Goal: Information Seeking & Learning: Learn about a topic

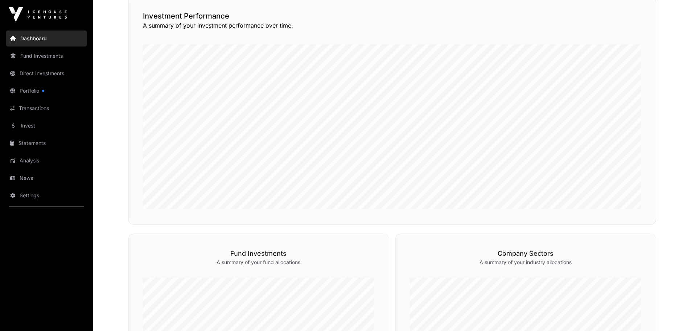
scroll to position [399, 0]
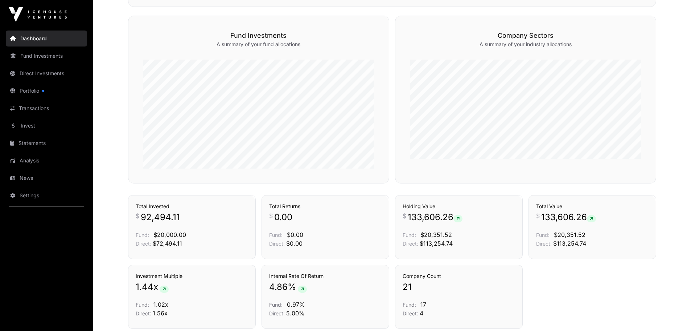
click at [46, 74] on link "Direct Investments" at bounding box center [46, 73] width 81 height 16
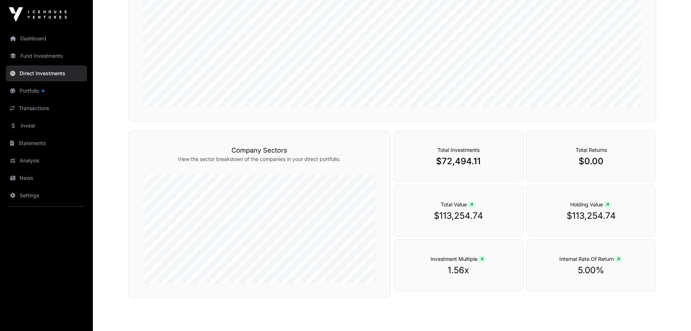
scroll to position [203, 0]
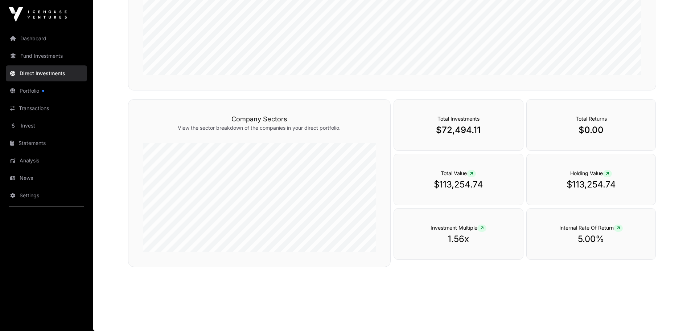
click at [34, 130] on link "Invest" at bounding box center [46, 126] width 81 height 16
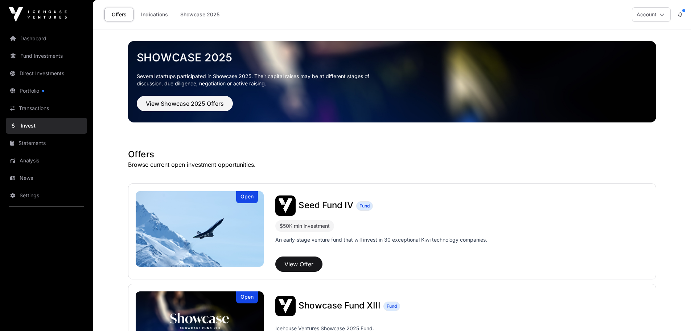
click at [31, 41] on link "Dashboard" at bounding box center [46, 38] width 81 height 16
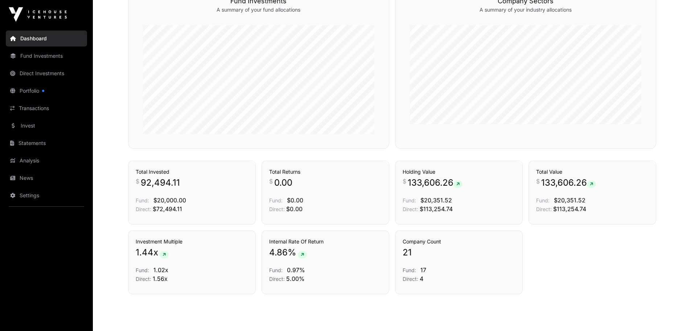
scroll to position [458, 0]
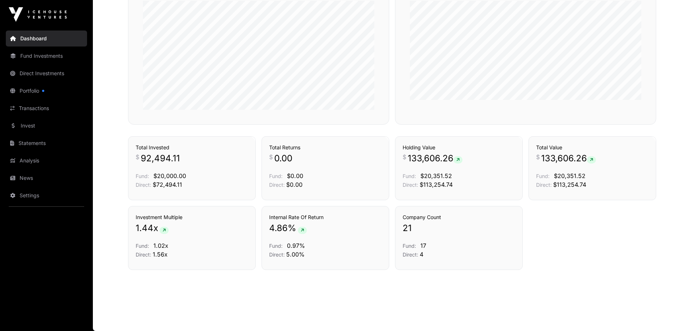
click at [29, 96] on link "Portfolio" at bounding box center [46, 91] width 81 height 16
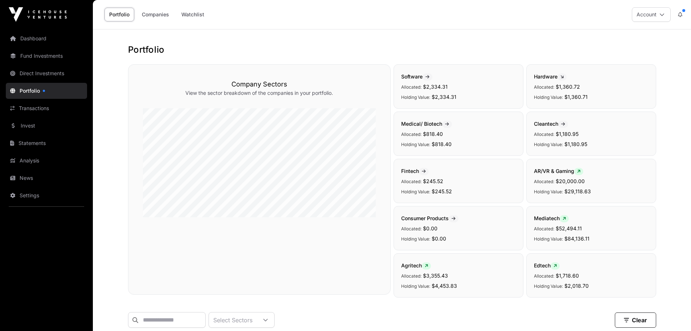
click at [37, 74] on link "Direct Investments" at bounding box center [46, 73] width 81 height 16
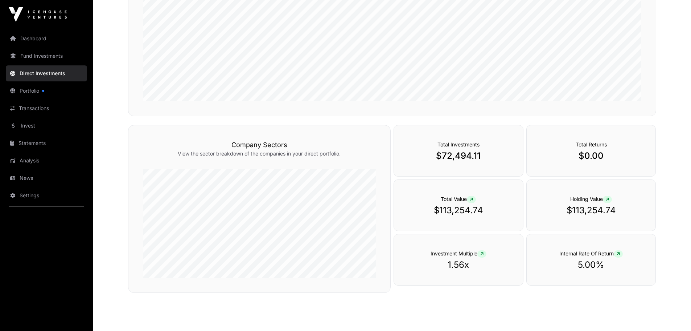
scroll to position [203, 0]
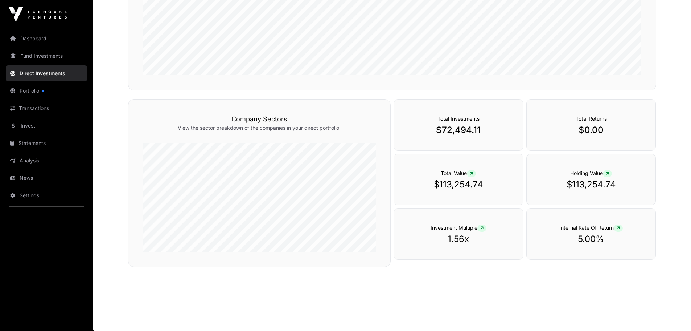
click at [25, 45] on link "Dashboard" at bounding box center [46, 38] width 81 height 16
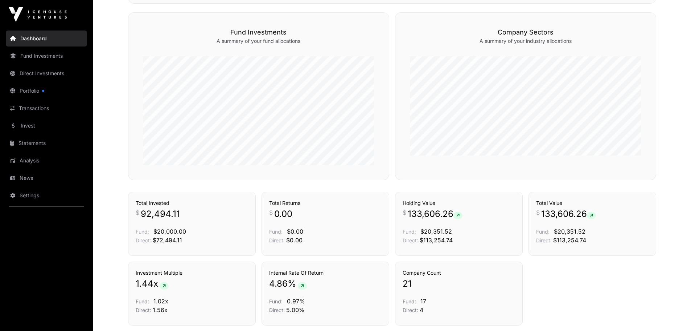
scroll to position [458, 0]
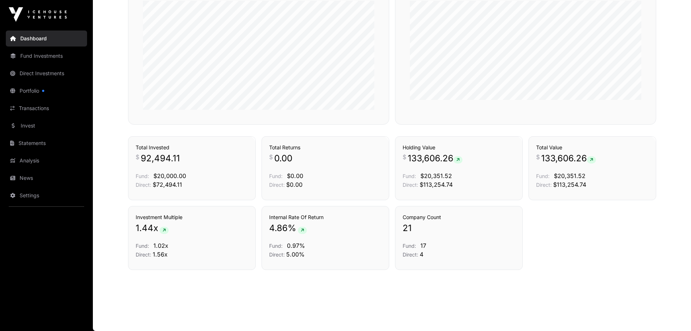
click at [37, 159] on link "Analysis" at bounding box center [46, 160] width 81 height 16
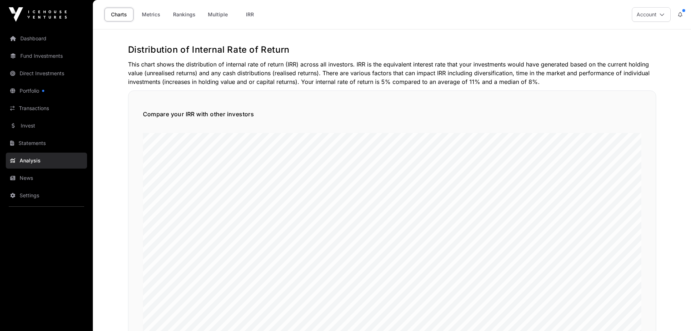
click at [46, 40] on link "Dashboard" at bounding box center [46, 38] width 81 height 16
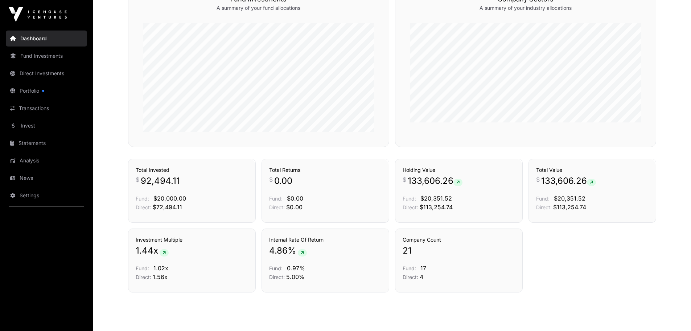
scroll to position [458, 0]
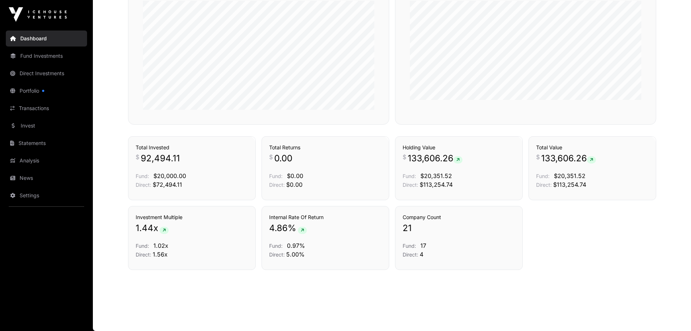
click at [47, 94] on link "Portfolio" at bounding box center [46, 91] width 81 height 16
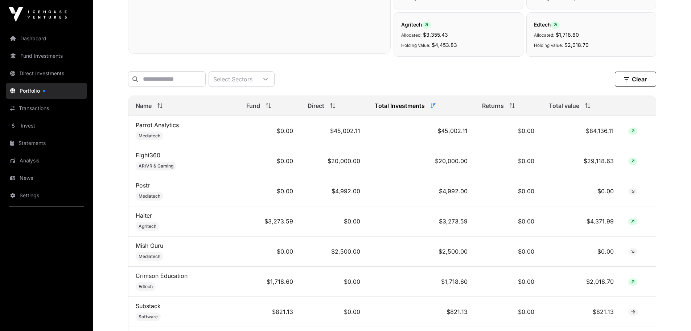
scroll to position [254, 0]
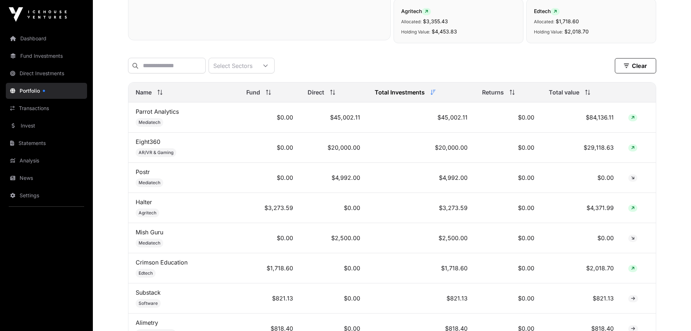
click at [151, 144] on link "Eight360" at bounding box center [148, 141] width 25 height 7
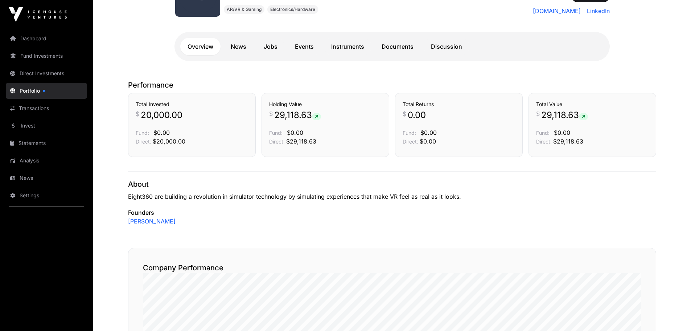
scroll to position [129, 0]
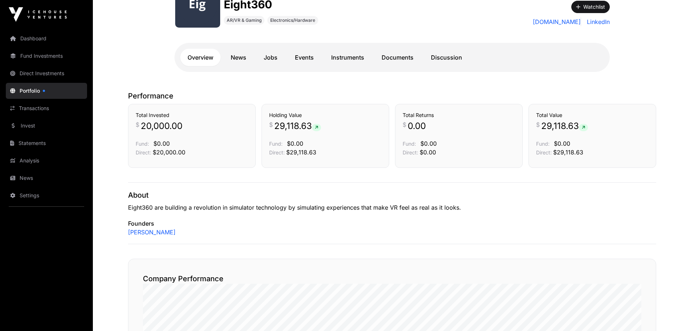
click at [315, 56] on link "Events" at bounding box center [304, 57] width 33 height 17
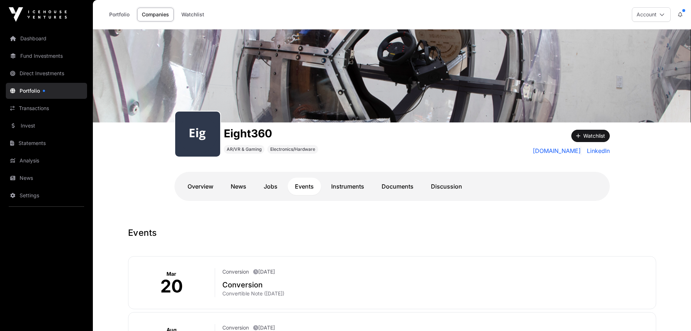
click at [209, 186] on link "Overview" at bounding box center [200, 185] width 40 height 17
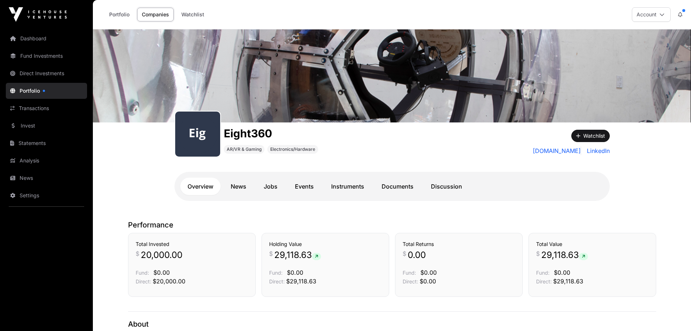
click at [119, 19] on link "Portfolio" at bounding box center [120, 15] width 30 height 14
click at [317, 191] on link "Events" at bounding box center [304, 185] width 33 height 17
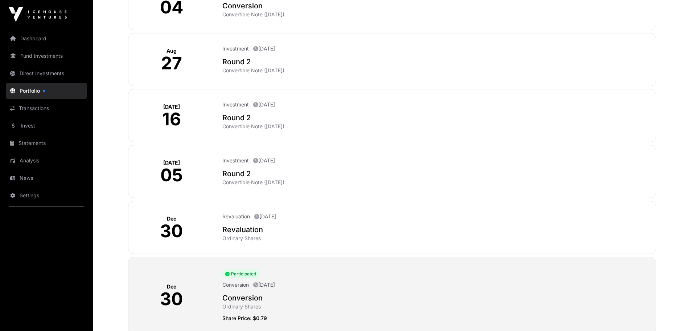
scroll to position [544, 0]
